Goal: Task Accomplishment & Management: Manage account settings

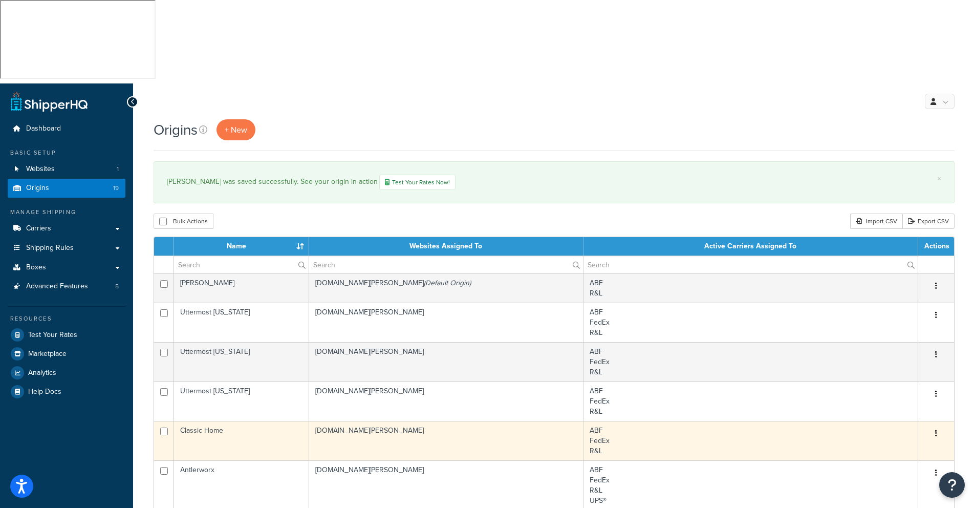
scroll to position [322, 0]
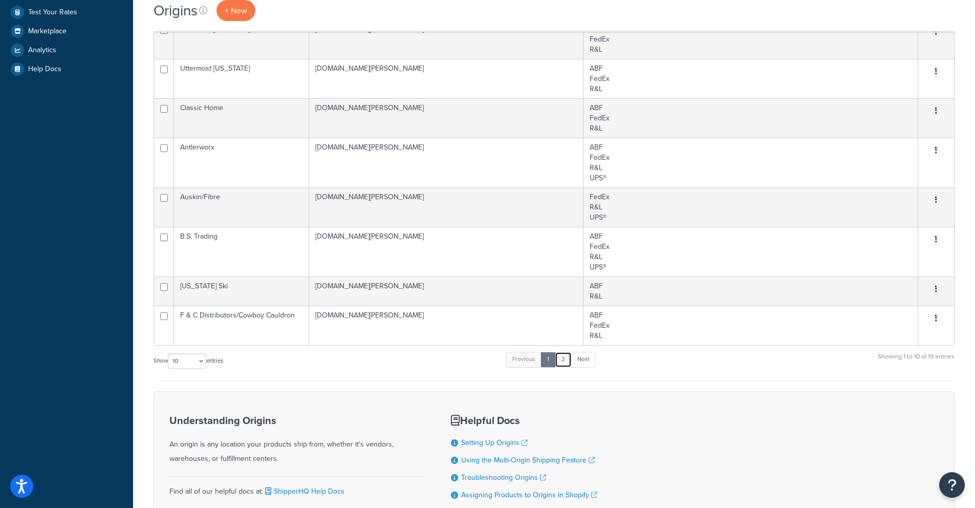
click at [567, 352] on link "2" at bounding box center [563, 359] width 17 height 15
click at [565, 352] on link "2" at bounding box center [563, 359] width 17 height 15
click at [591, 352] on link "Next" at bounding box center [583, 359] width 25 height 15
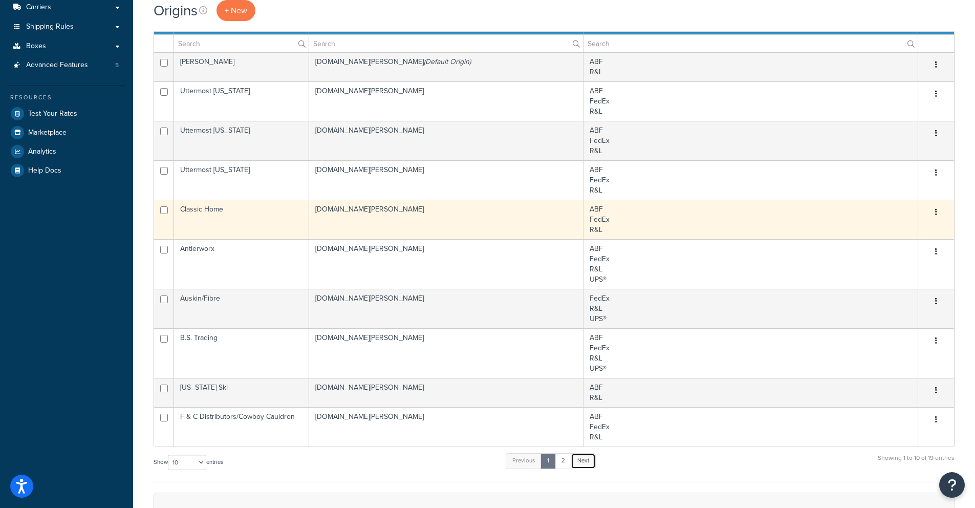
scroll to position [221, 0]
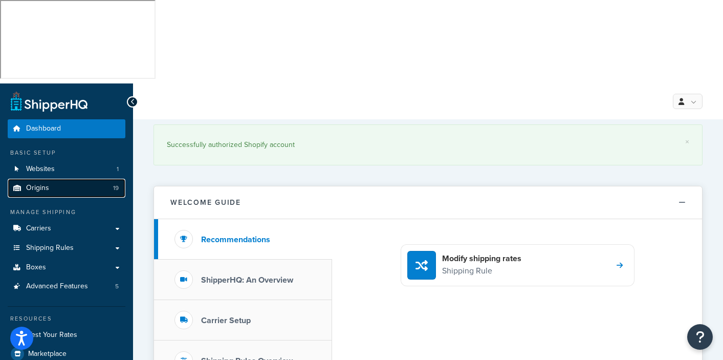
click at [38, 184] on span "Origins" at bounding box center [37, 188] width 23 height 9
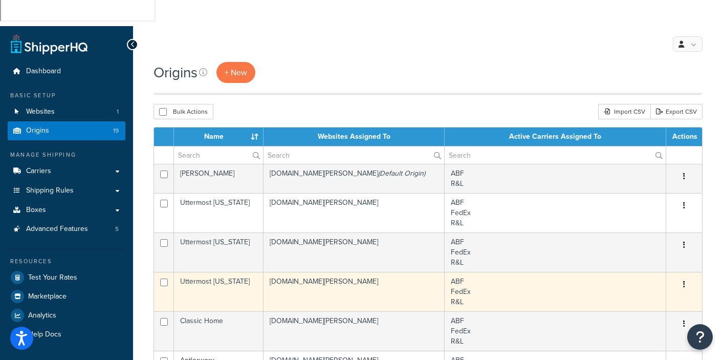
scroll to position [271, 0]
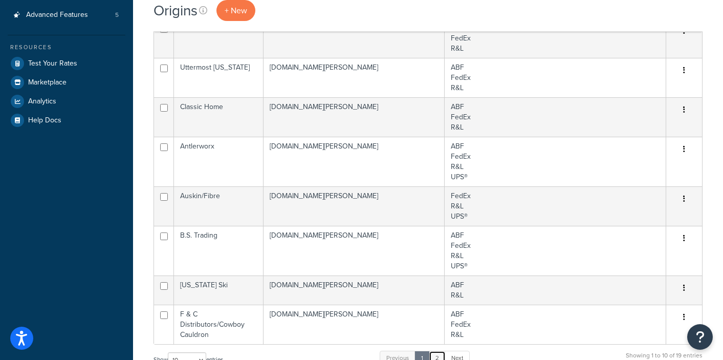
click at [438, 351] on link "2" at bounding box center [437, 358] width 17 height 15
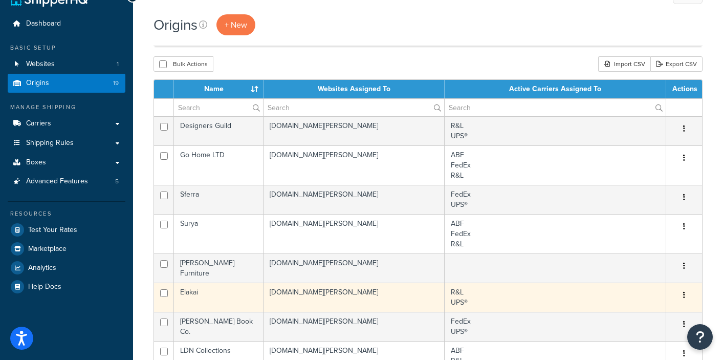
scroll to position [115, 0]
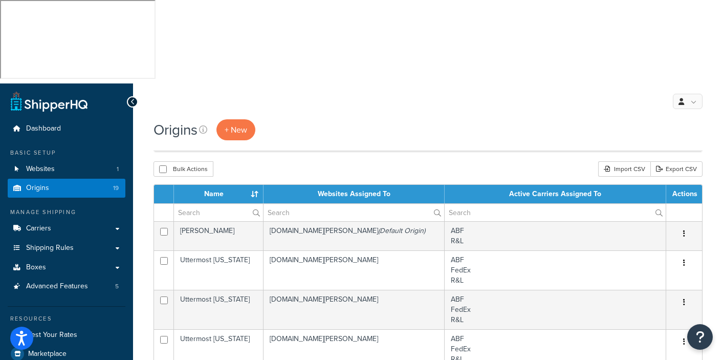
scroll to position [356, 0]
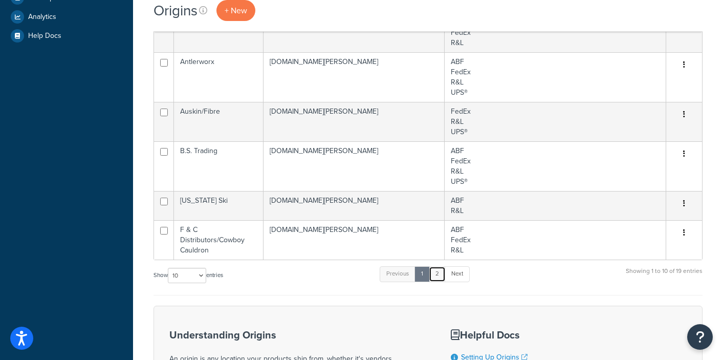
click at [441, 266] on link "2" at bounding box center [437, 273] width 17 height 15
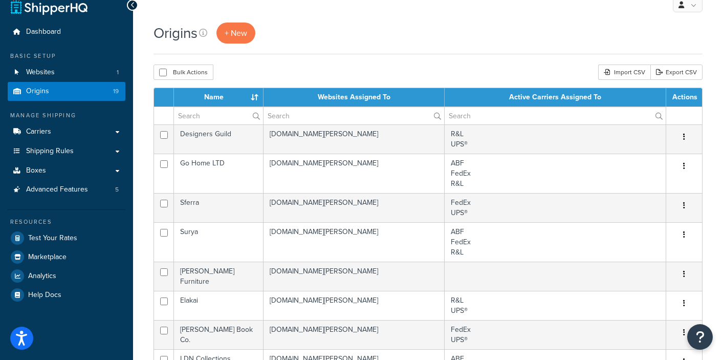
scroll to position [0, 0]
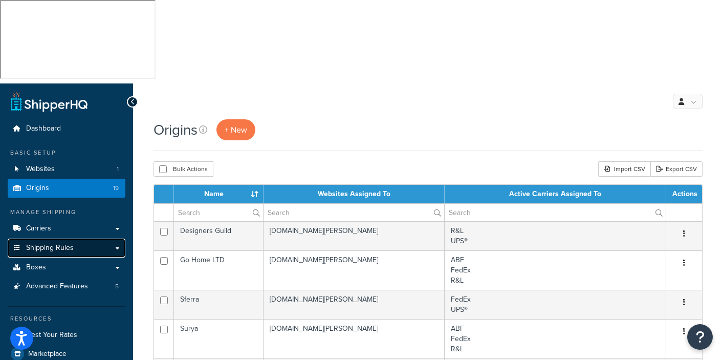
click at [57, 244] on span "Shipping Rules" at bounding box center [50, 248] width 48 height 9
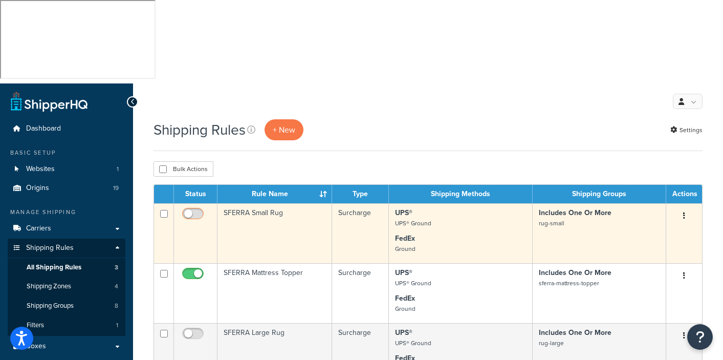
click at [196, 210] on input "checkbox" at bounding box center [194, 216] width 28 height 13
checkbox input "true"
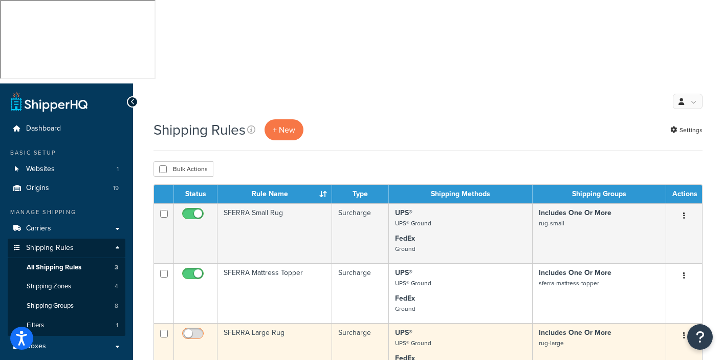
click at [197, 330] on input "checkbox" at bounding box center [194, 336] width 28 height 13
checkbox input "true"
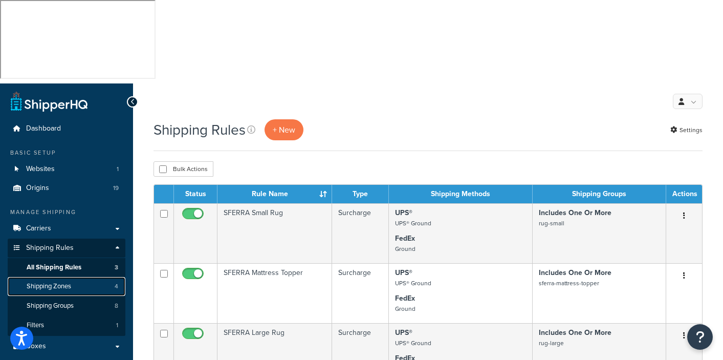
click at [57, 282] on span "Shipping Zones" at bounding box center [49, 286] width 45 height 9
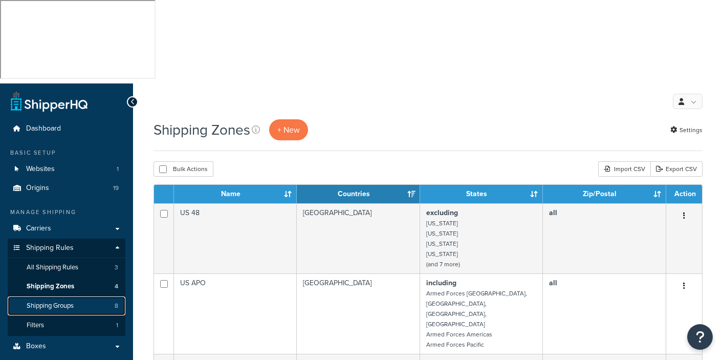
click at [59, 301] on span "Shipping Groups" at bounding box center [50, 305] width 47 height 9
